Goal: Task Accomplishment & Management: Use online tool/utility

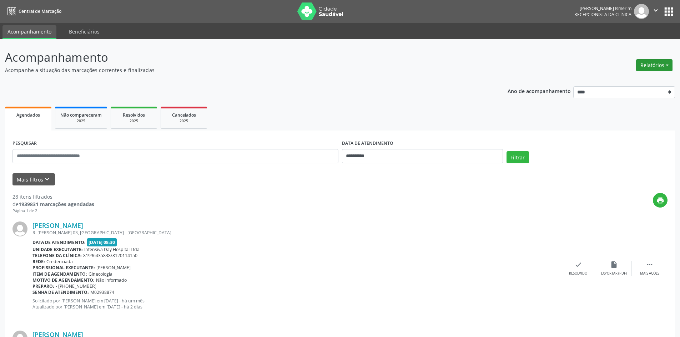
click at [652, 64] on button "Relatórios" at bounding box center [654, 65] width 36 height 12
click at [631, 81] on link "Agendamentos" at bounding box center [634, 81] width 77 height 10
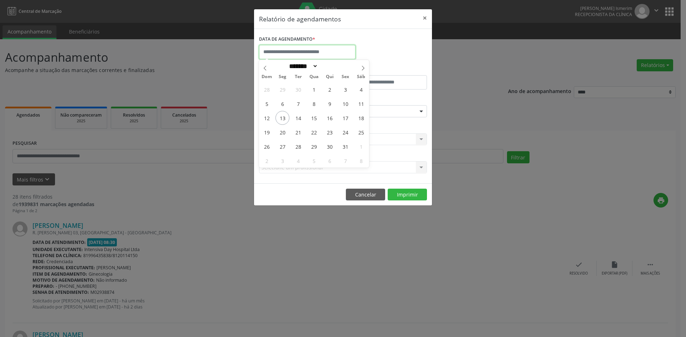
click at [308, 49] on input "text" at bounding box center [307, 52] width 96 height 14
click at [284, 118] on span "13" at bounding box center [282, 118] width 14 height 14
type input "**********"
click at [284, 118] on span "13" at bounding box center [282, 118] width 14 height 14
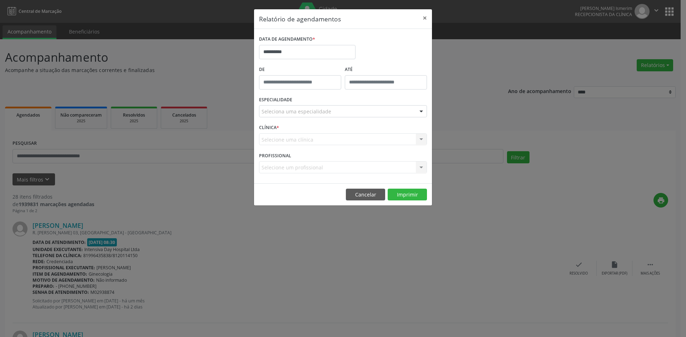
click at [418, 111] on div at bounding box center [421, 112] width 11 height 12
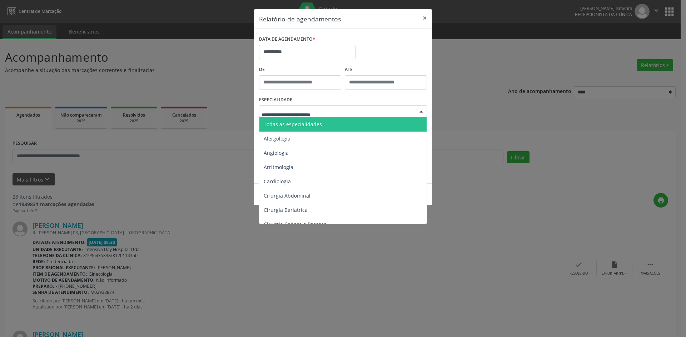
click at [343, 122] on span "Todas as especialidades" at bounding box center [343, 124] width 168 height 14
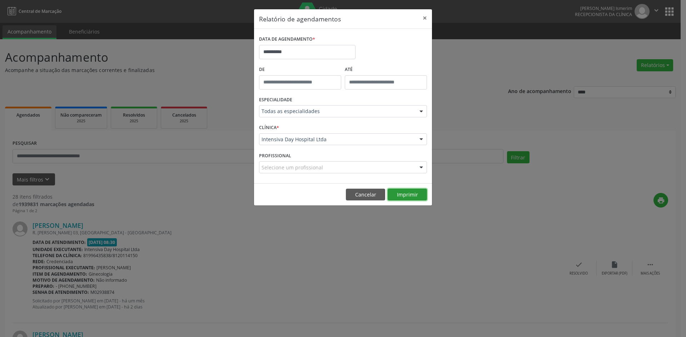
click at [408, 195] on button "Imprimir" at bounding box center [406, 195] width 39 height 12
